Goal: Find contact information: Find contact information

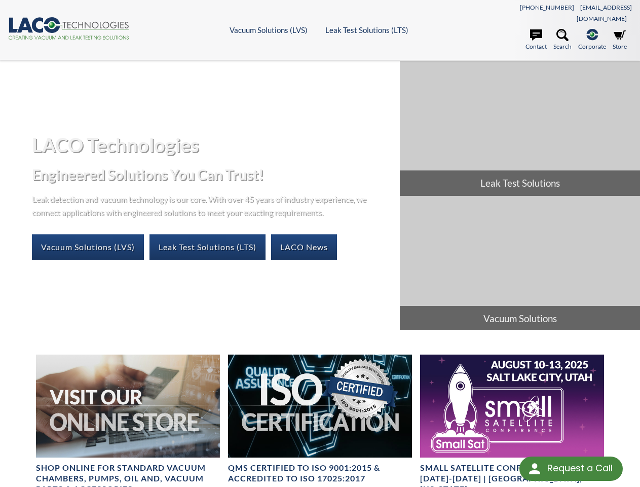
click at [571, 468] on div "Request a Call" at bounding box center [579, 467] width 65 height 23
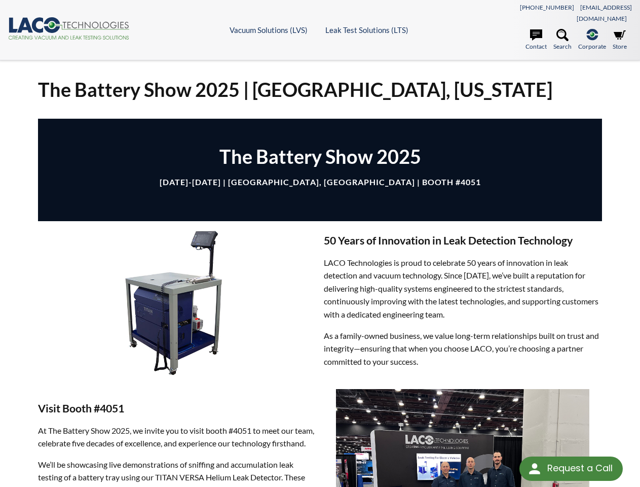
select select "Language Translate Widget"
click at [571, 468] on div "Request a Call" at bounding box center [579, 467] width 65 height 23
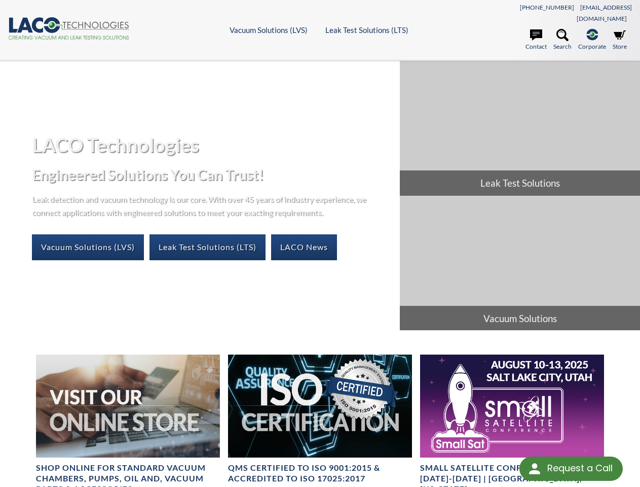
select select "Language Translate Widget"
